Goal: Navigation & Orientation: Go to known website

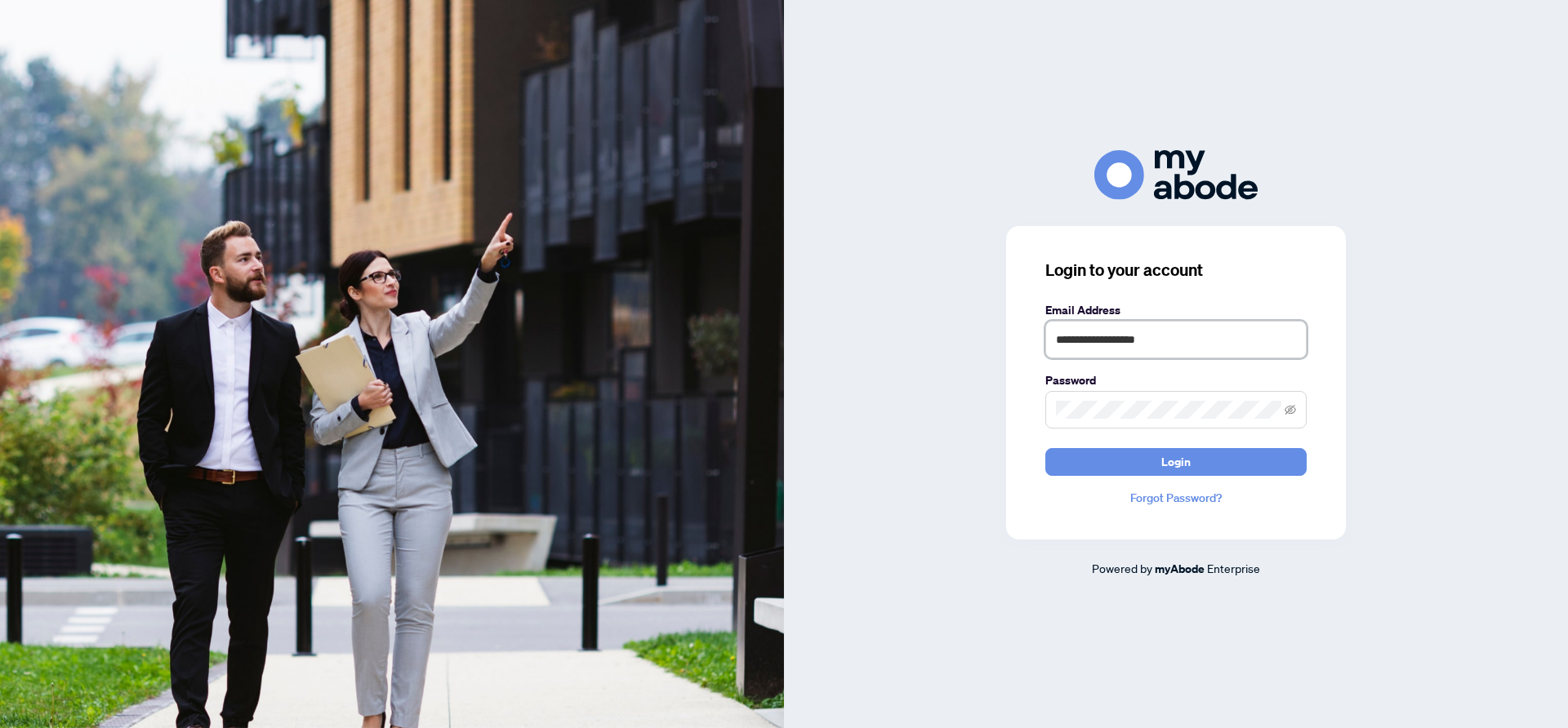
click at [1161, 338] on input "**********" at bounding box center [1176, 340] width 262 height 38
type input "**********"
click at [1127, 444] on form "**********" at bounding box center [1176, 388] width 262 height 174
click at [1126, 454] on button "Login" at bounding box center [1176, 462] width 262 height 28
